Goal: Transaction & Acquisition: Purchase product/service

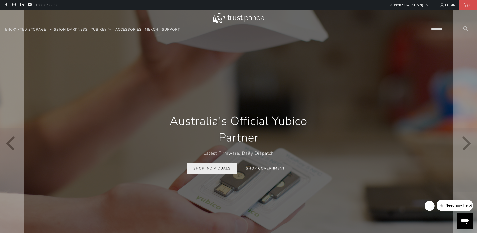
click at [216, 173] on link "Shop Individuals" at bounding box center [211, 168] width 49 height 11
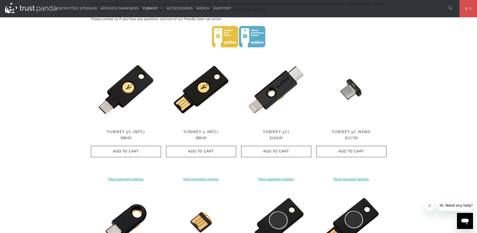
scroll to position [221, 0]
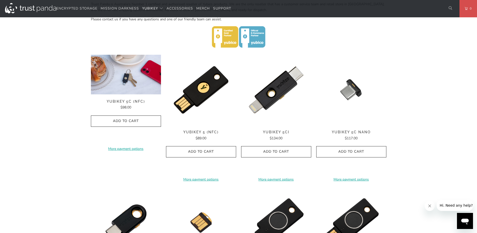
click at [120, 83] on img at bounding box center [126, 75] width 70 height 40
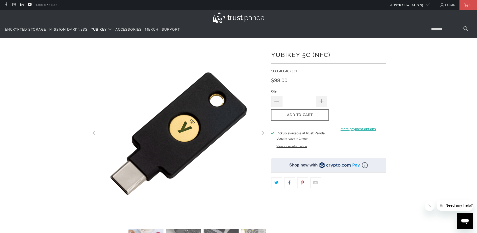
click at [291, 147] on button "View store information" at bounding box center [292, 146] width 31 height 4
click at [292, 146] on button "View store information" at bounding box center [292, 146] width 31 height 4
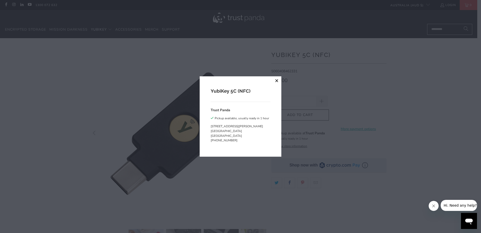
click at [276, 81] on button "close" at bounding box center [276, 80] width 9 height 9
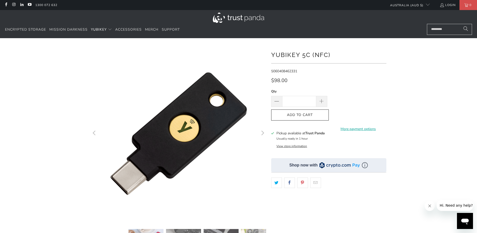
click at [260, 20] on img at bounding box center [238, 18] width 51 height 10
